Goal: Task Accomplishment & Management: Use online tool/utility

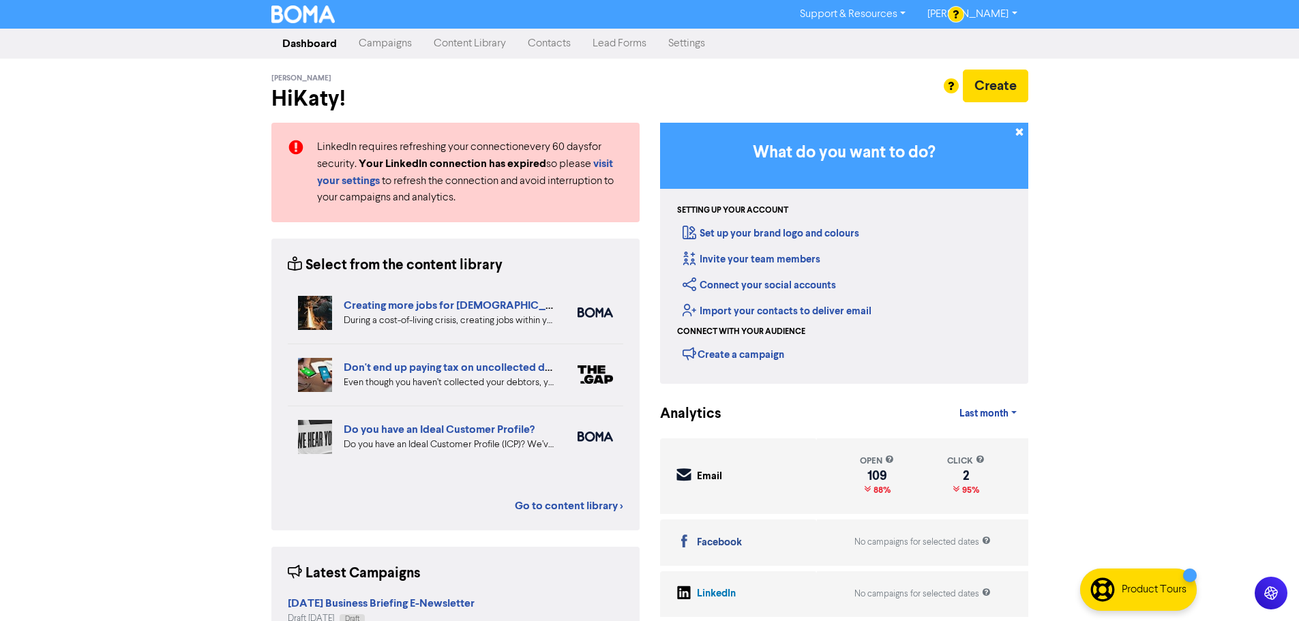
click at [417, 48] on link "Campaigns" at bounding box center [385, 43] width 75 height 27
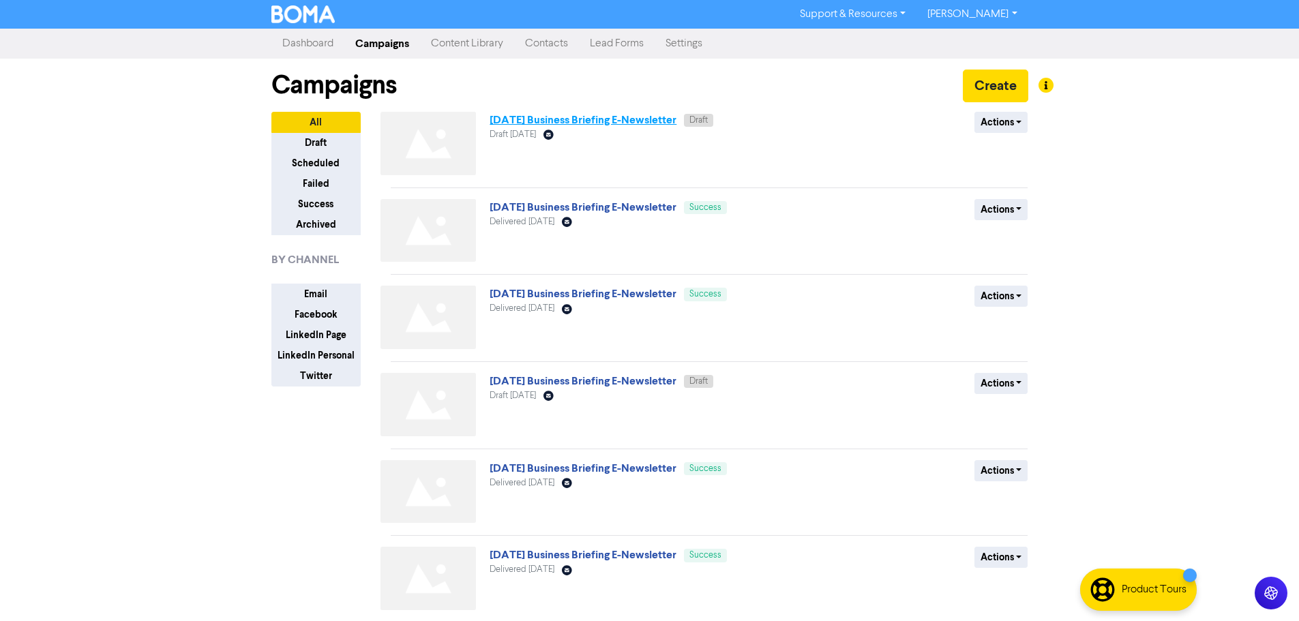
click at [644, 127] on link "[DATE] Business Briefing E-Newsletter" at bounding box center [582, 120] width 187 height 14
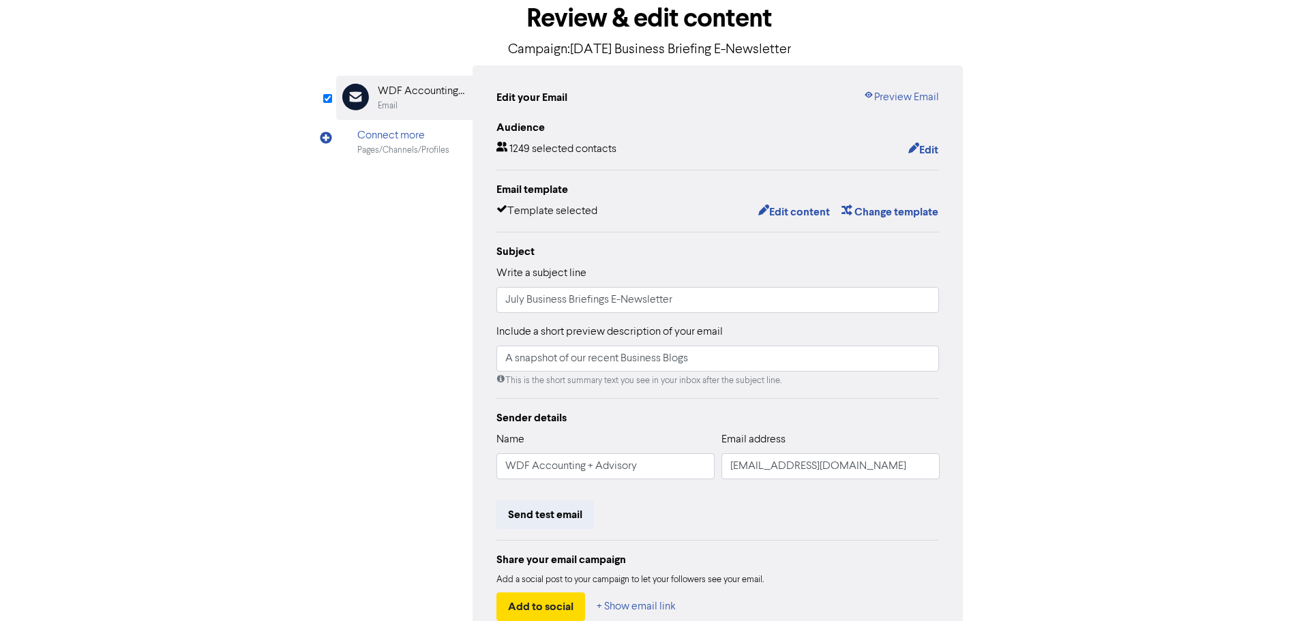
scroll to position [160, 0]
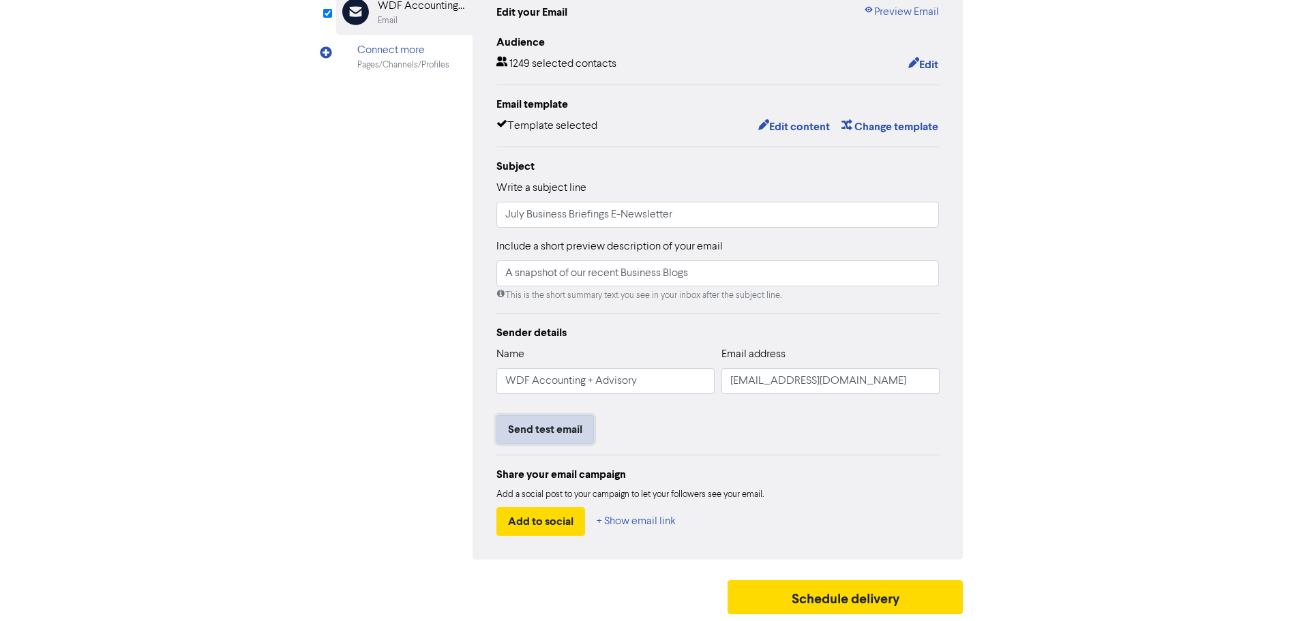
click at [569, 428] on button "Send test email" at bounding box center [544, 429] width 97 height 29
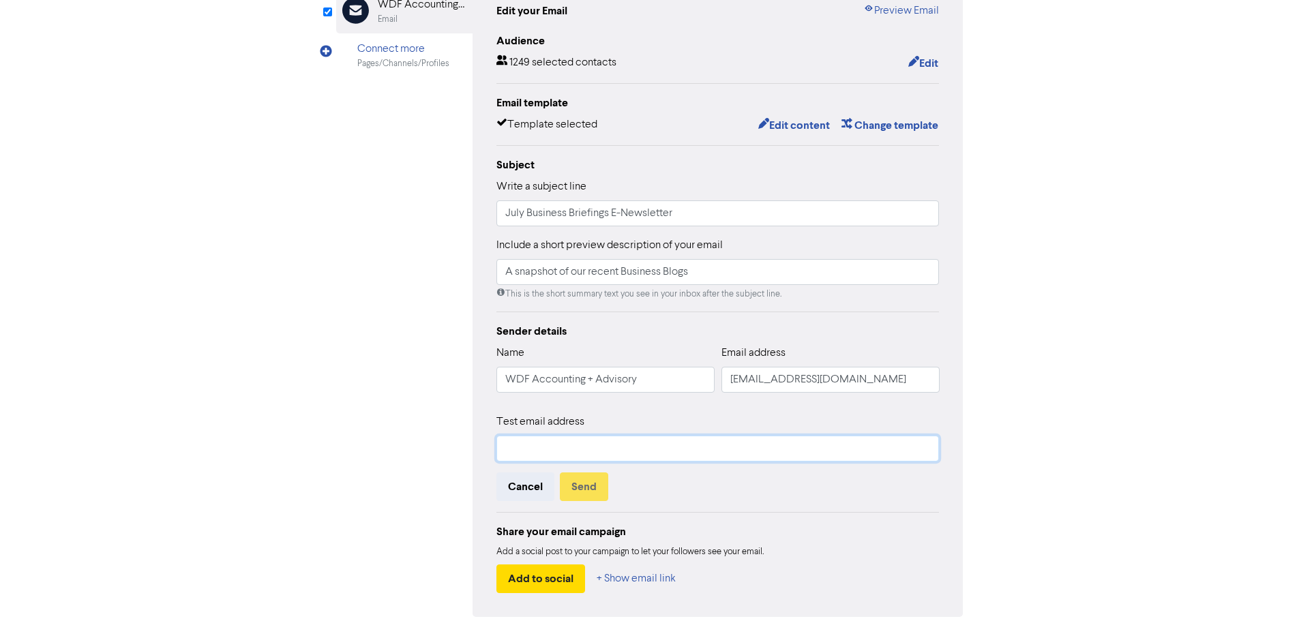
click at [581, 447] on input "text" at bounding box center [717, 449] width 443 height 26
type input "[EMAIL_ADDRESS][DOMAIN_NAME]"
click at [590, 492] on button "Send" at bounding box center [584, 486] width 48 height 29
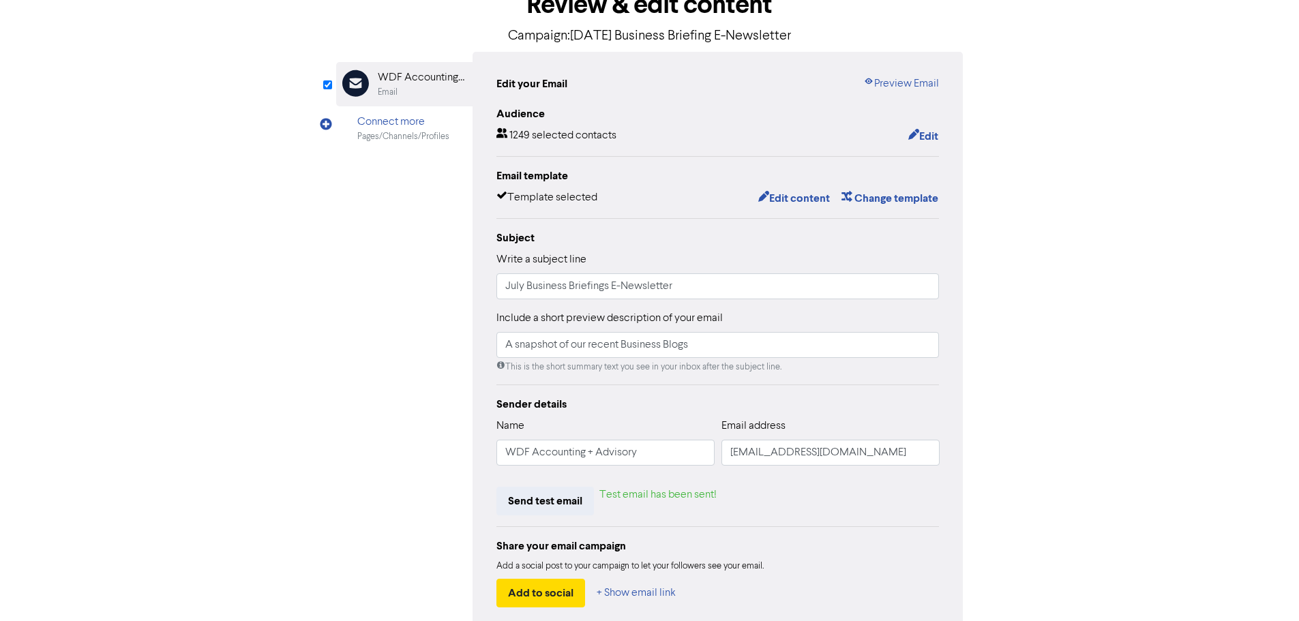
scroll to position [0, 0]
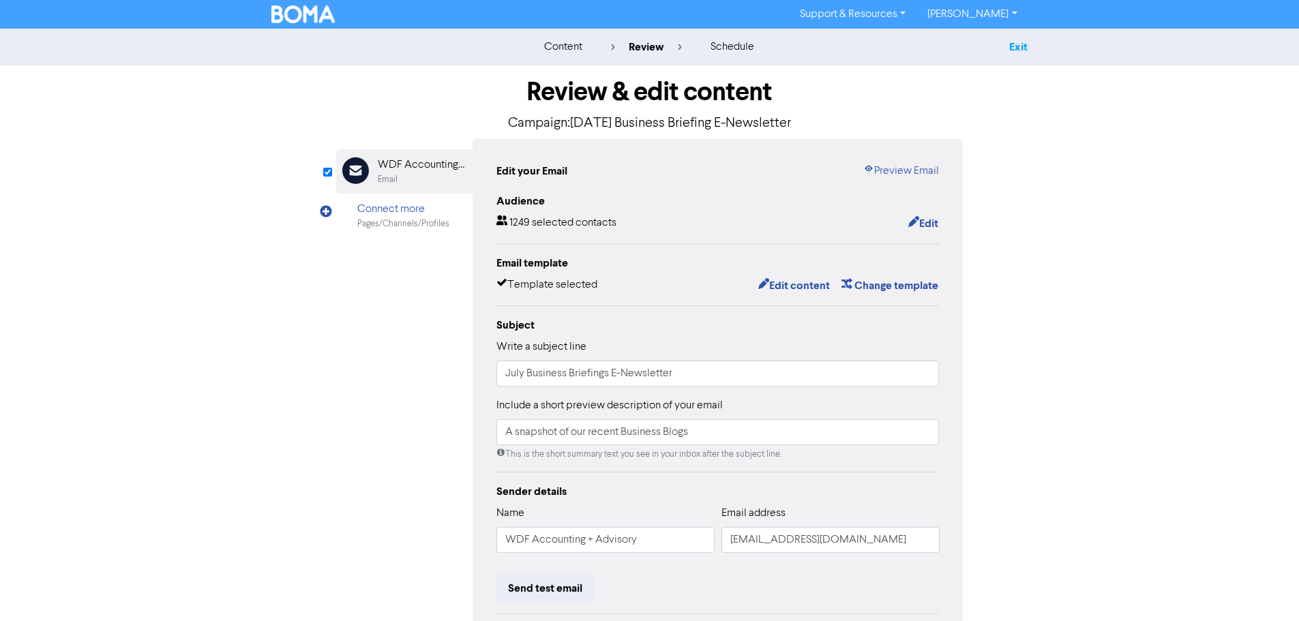
click at [1022, 52] on link "Exit" at bounding box center [1018, 47] width 18 height 14
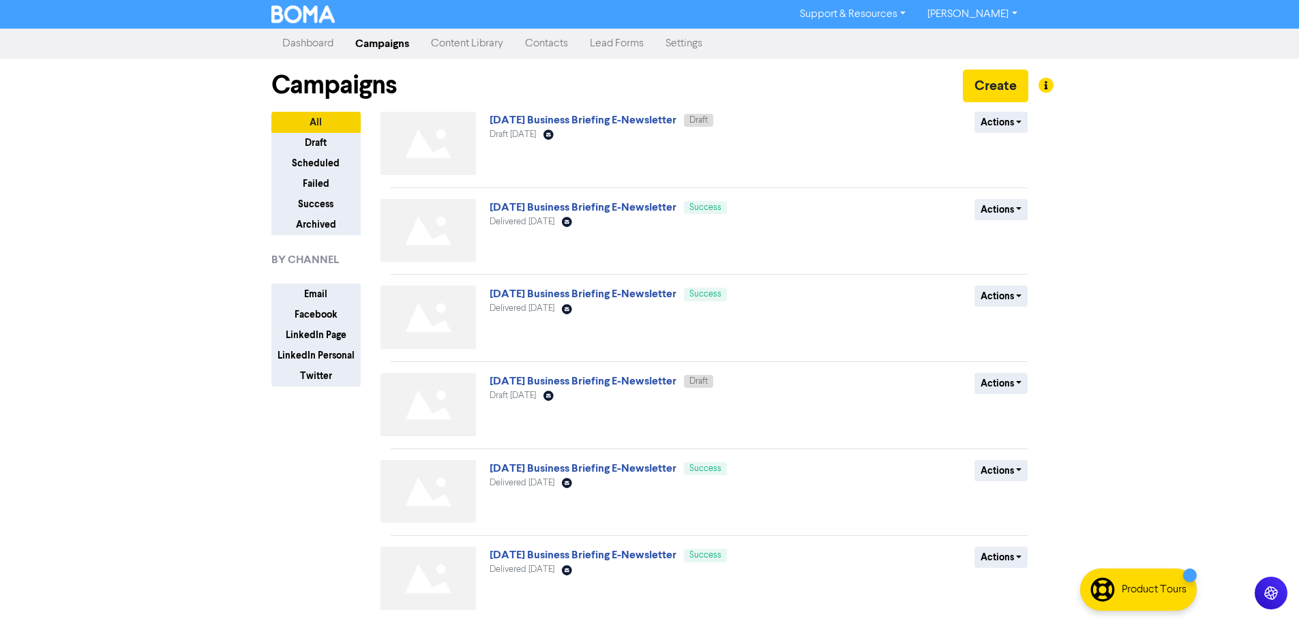
click at [466, 42] on link "Content Library" at bounding box center [467, 43] width 94 height 27
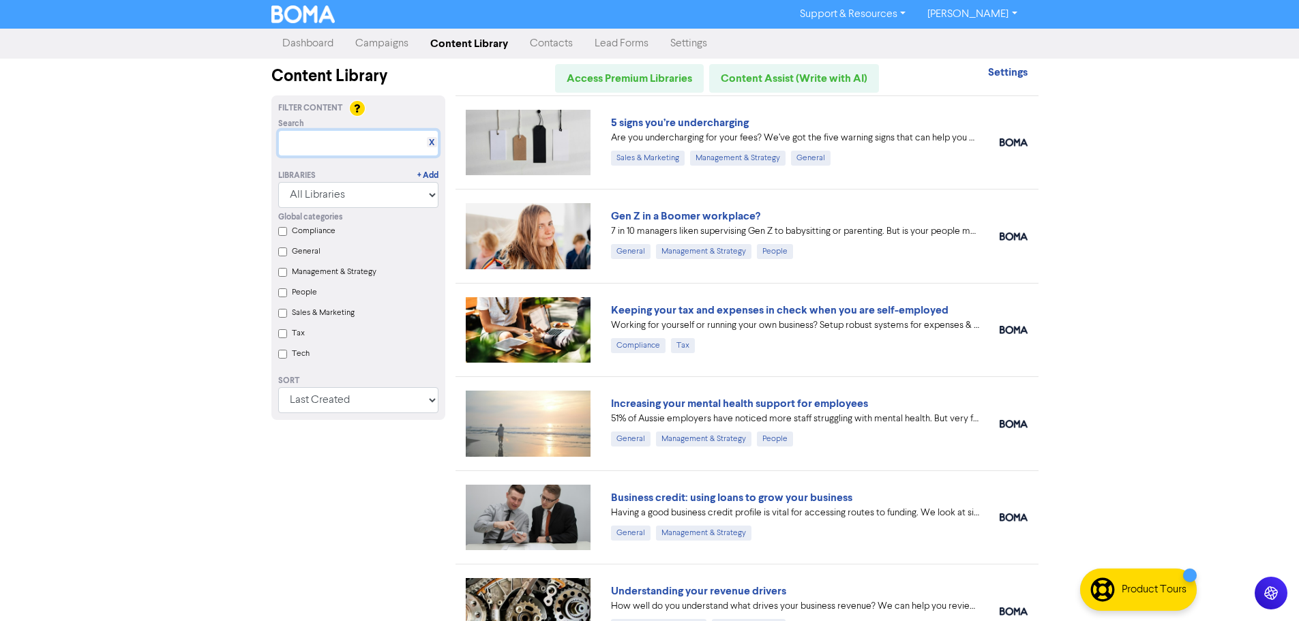
click at [385, 138] on input "text" at bounding box center [358, 143] width 160 height 26
paste input "How to claim tax deductible expenses as an individual"
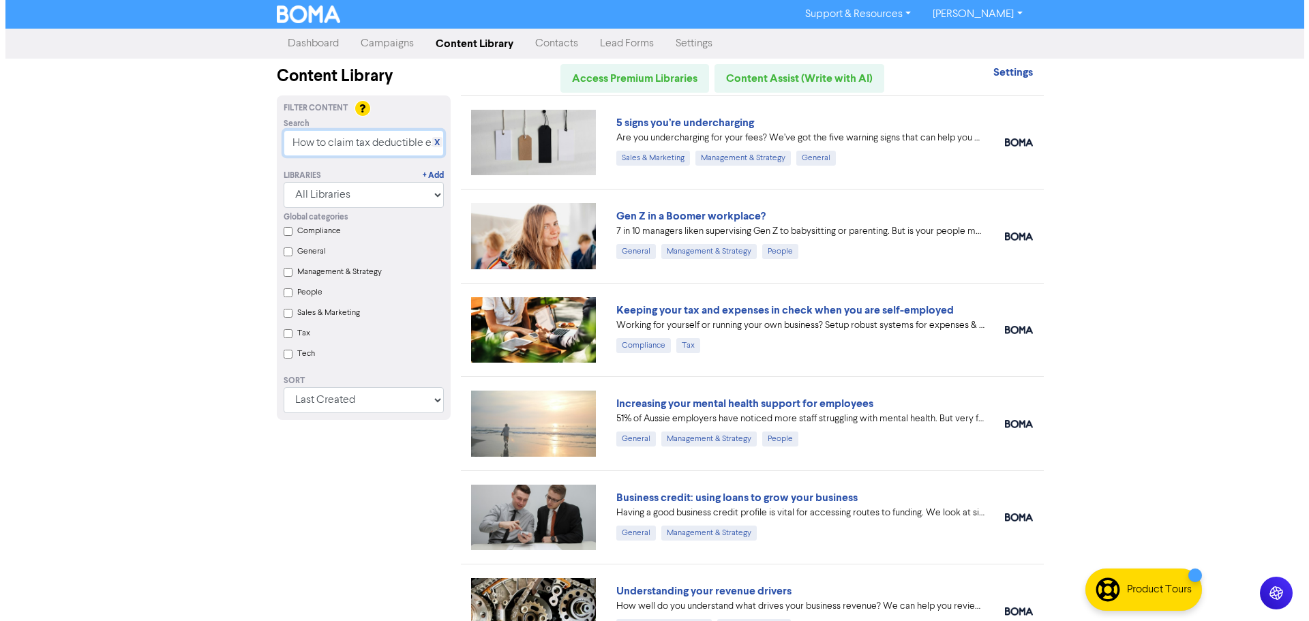
scroll to position [0, 110]
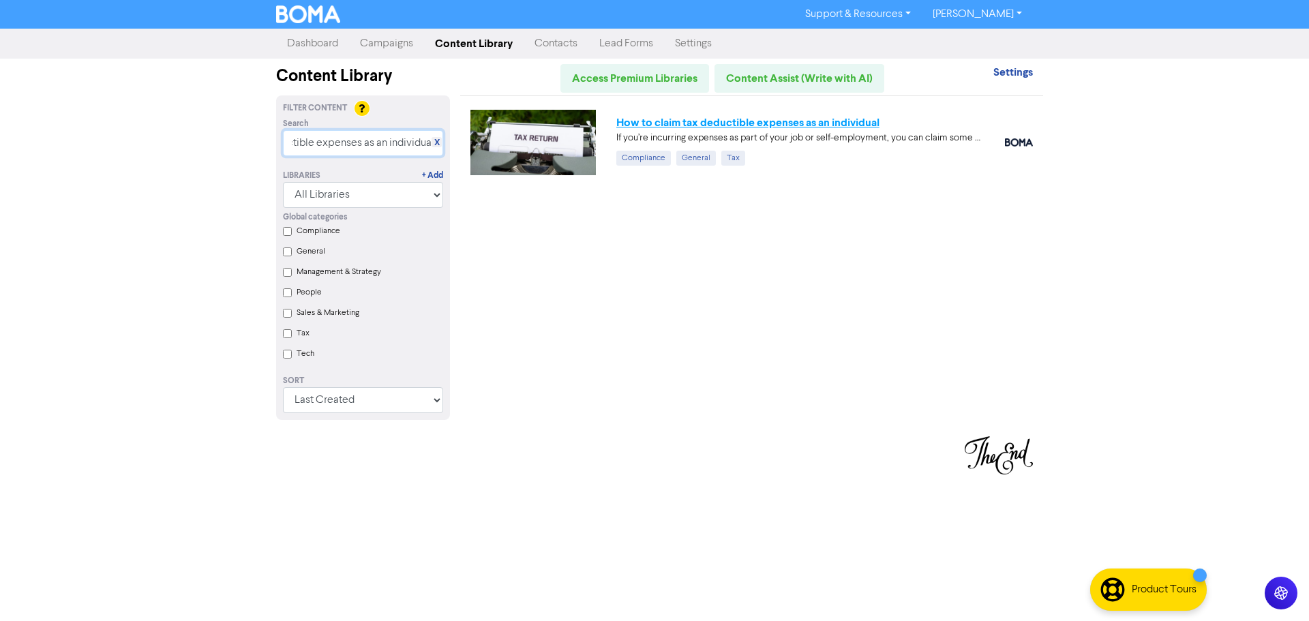
type input "How to claim tax deductible expenses as an individual"
click at [633, 123] on link "How to claim tax deductible expenses as an individual" at bounding box center [747, 123] width 263 height 14
